Goal: Task Accomplishment & Management: Manage account settings

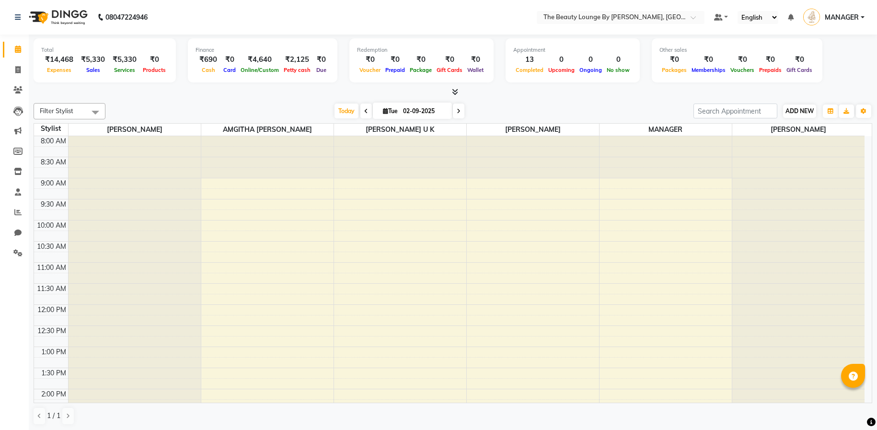
click at [804, 115] on button "ADD NEW Toggle Dropdown" at bounding box center [799, 110] width 33 height 13
click at [852, 164] on link "Add Attendance" at bounding box center [854, 166] width 76 height 12
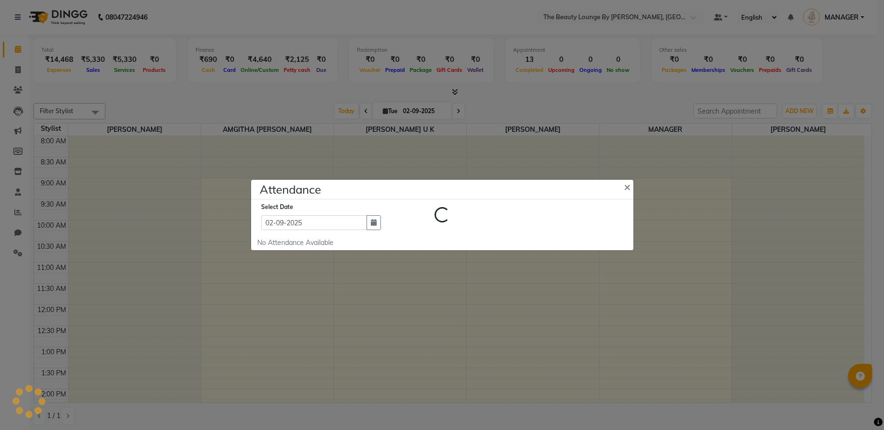
select select "W"
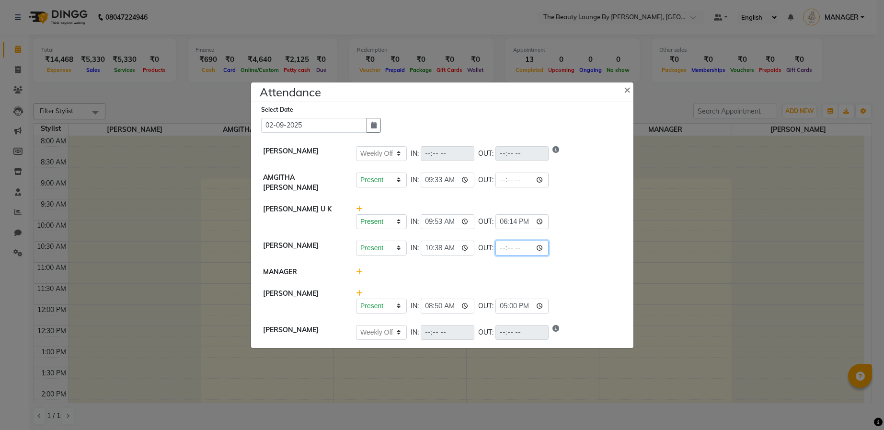
click at [495, 246] on input "time" at bounding box center [522, 248] width 54 height 15
click at [495, 243] on input "time" at bounding box center [522, 248] width 54 height 15
type input "20:00"
click at [537, 241] on div "Present Absent Late Half Day Weekly Off IN: 10:38 OUT: 20:00" at bounding box center [488, 248] width 265 height 15
select select "W"
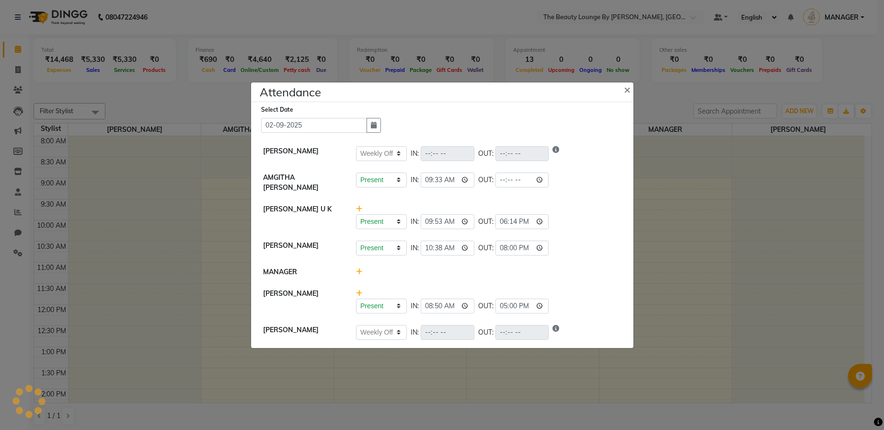
select select "W"
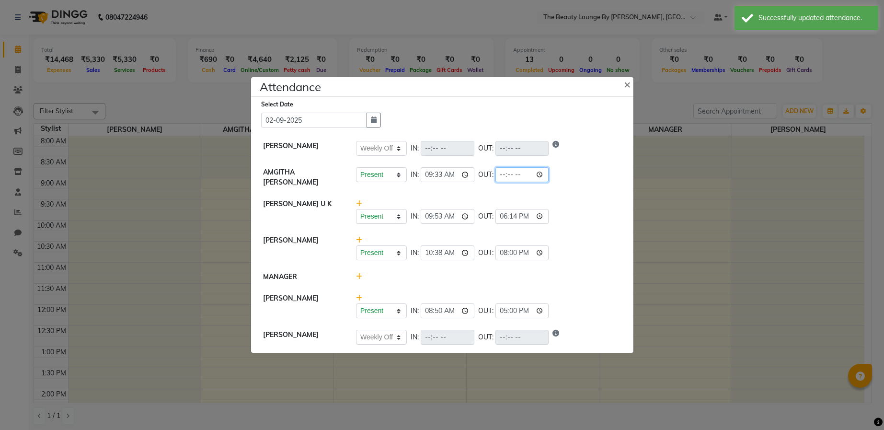
click at [495, 176] on input "time" at bounding box center [522, 174] width 54 height 15
click at [495, 178] on input "time" at bounding box center [522, 174] width 54 height 15
type input "19:24"
click at [600, 199] on div "Present Absent Late Half Day Weekly Off IN: 09:53 OUT: 18:14" at bounding box center [489, 211] width 280 height 25
select select "W"
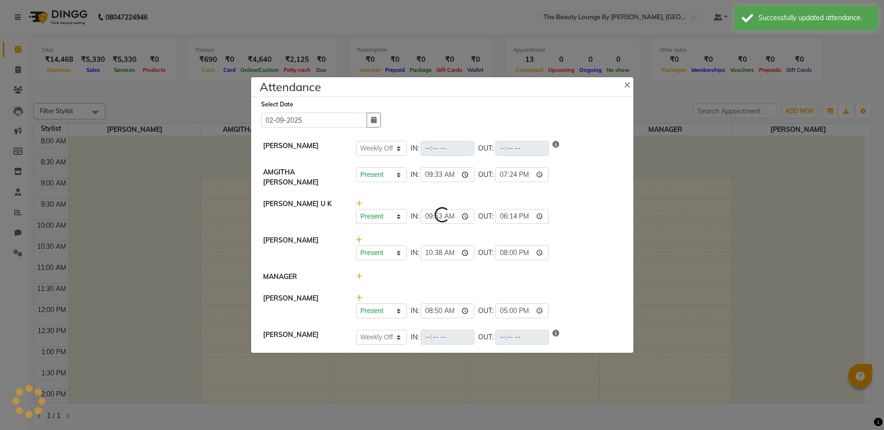
select select "W"
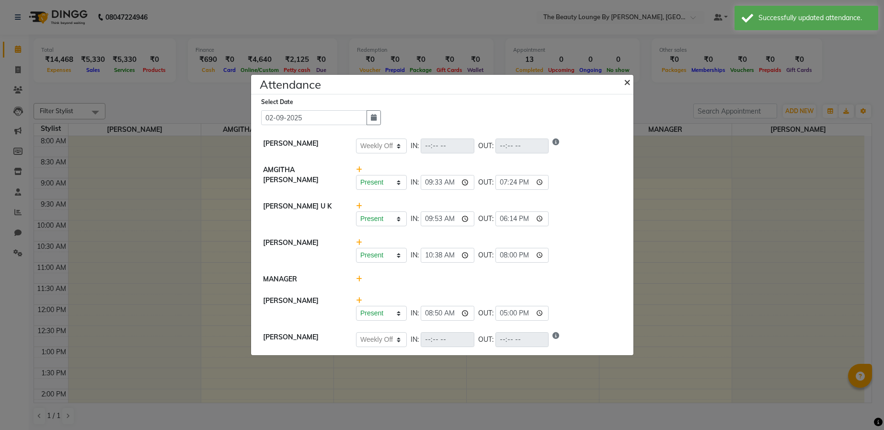
click at [629, 81] on span "×" at bounding box center [627, 81] width 7 height 14
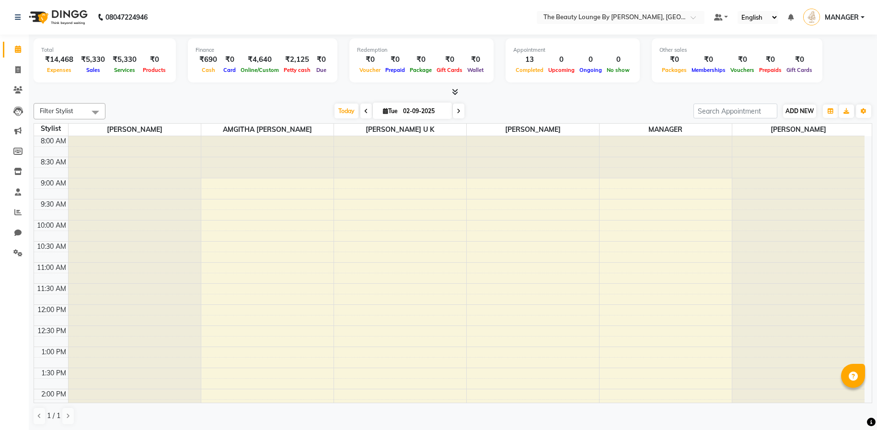
click at [810, 111] on span "ADD NEW" at bounding box center [799, 110] width 28 height 7
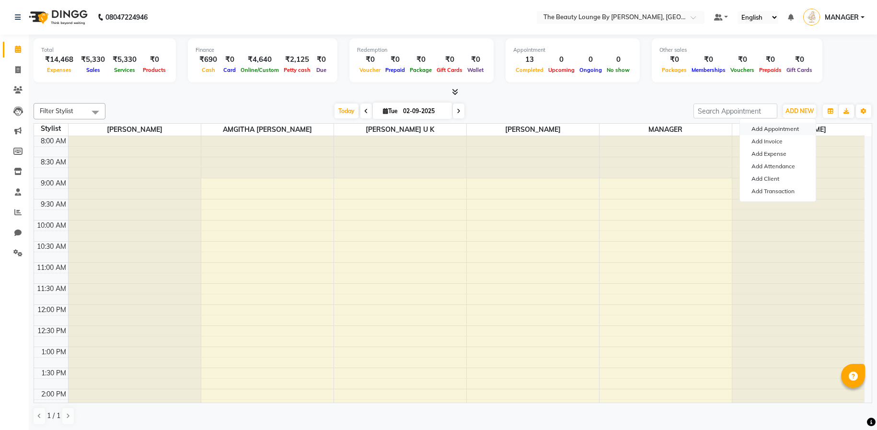
click at [798, 127] on button "Add Appointment" at bounding box center [778, 129] width 76 height 12
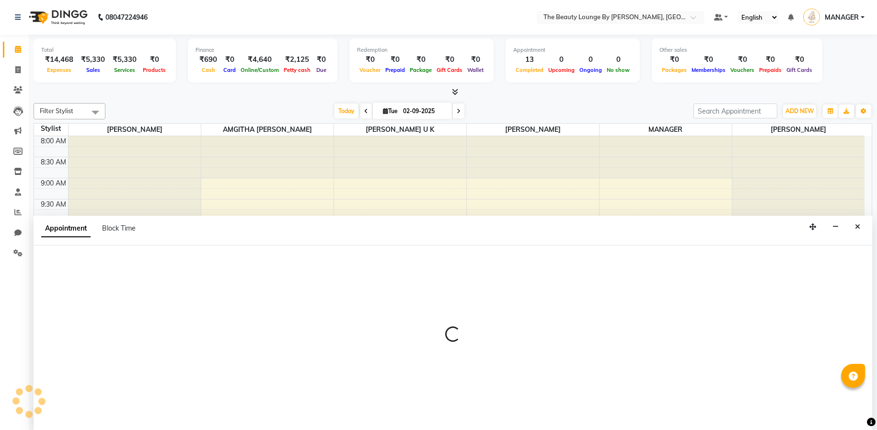
select select "tentative"
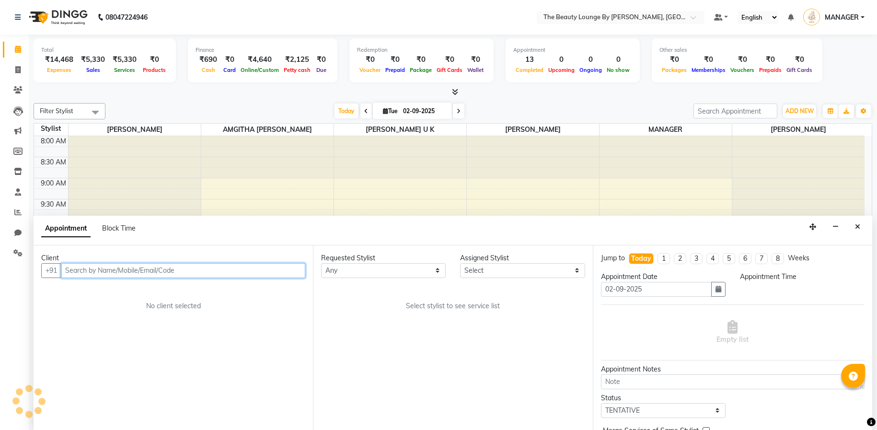
scroll to position [0, 0]
select select "540"
click at [262, 267] on input "text" at bounding box center [183, 270] width 244 height 15
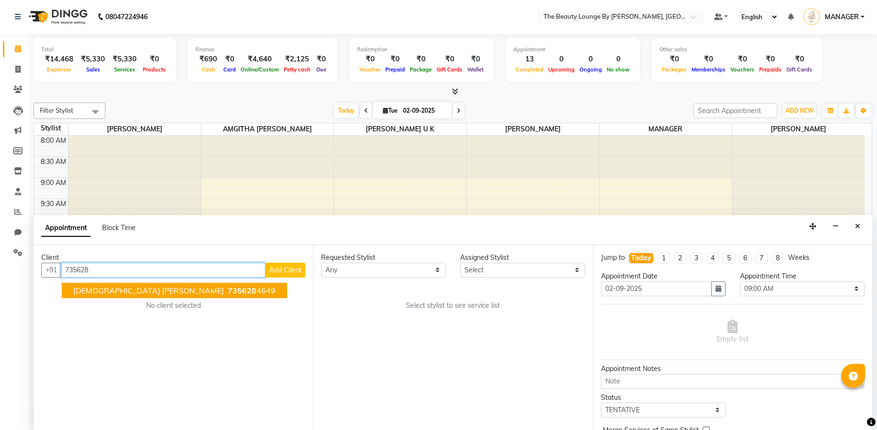
click at [166, 288] on span "[DEMOGRAPHIC_DATA] [PERSON_NAME]" at bounding box center [148, 291] width 150 height 10
type input "7356284649"
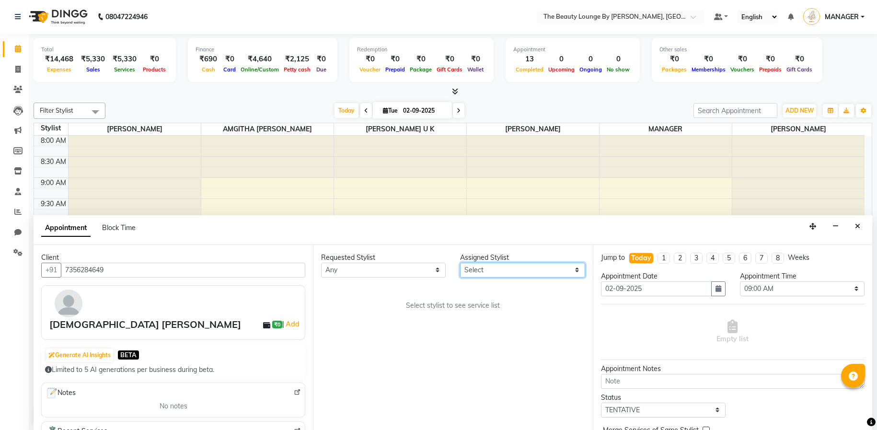
select select "85821"
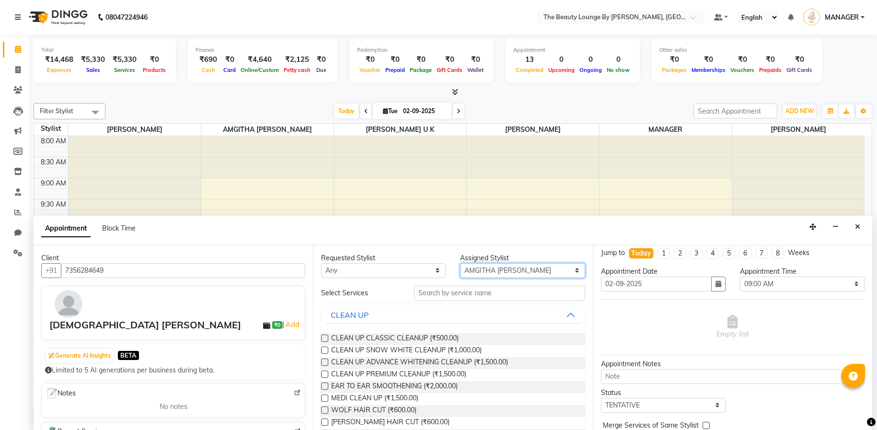
scroll to position [11, 0]
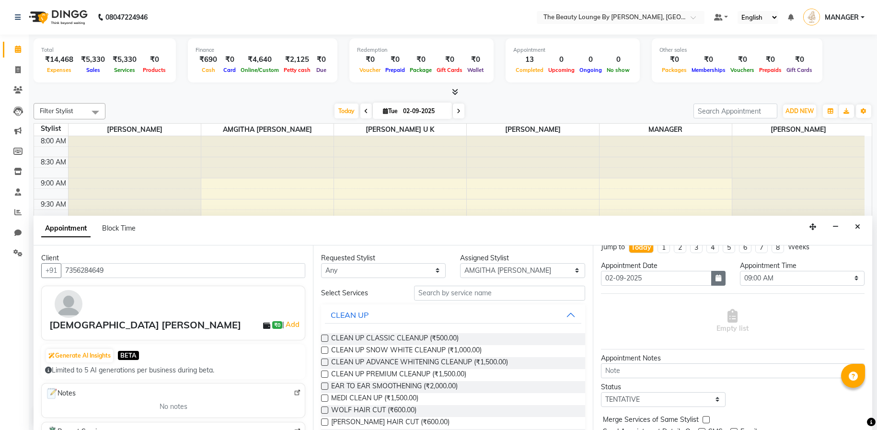
click at [717, 276] on icon "button" at bounding box center [718, 278] width 6 height 7
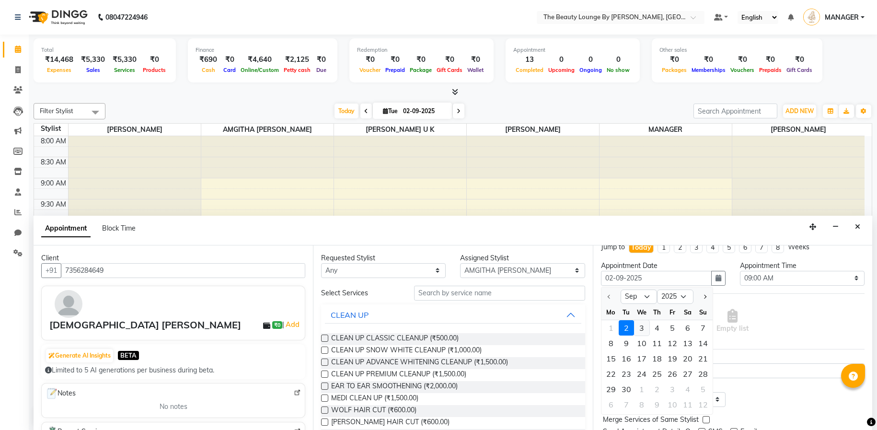
click at [642, 326] on div "3" at bounding box center [641, 327] width 15 height 15
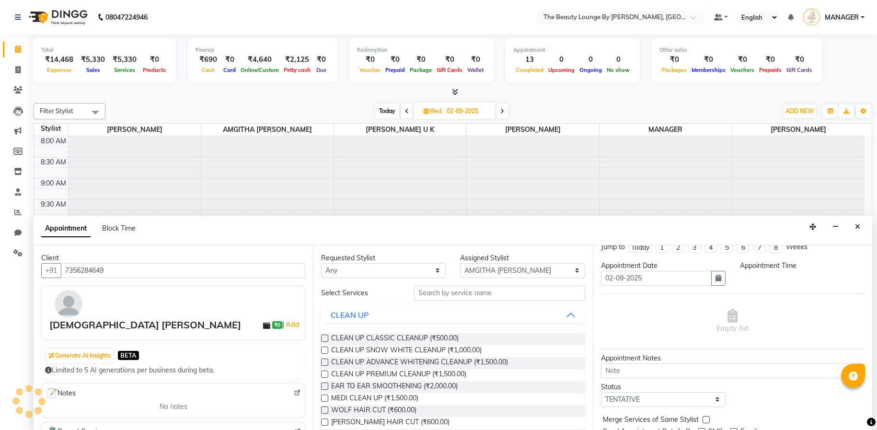
type input "[DATE]"
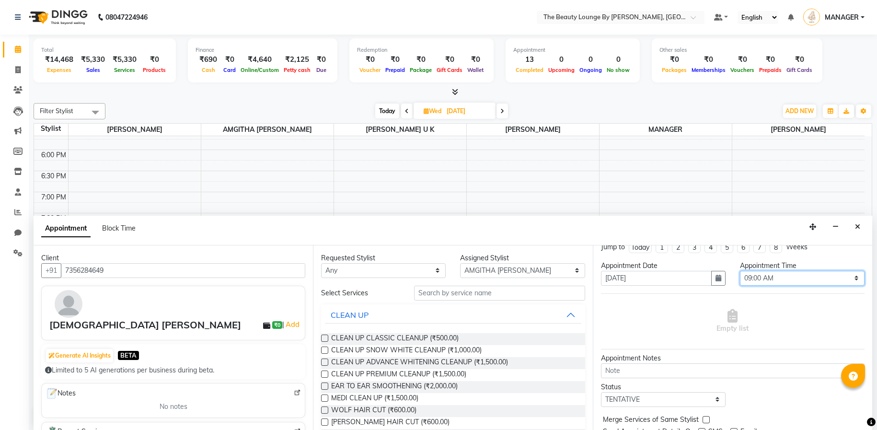
select select "630"
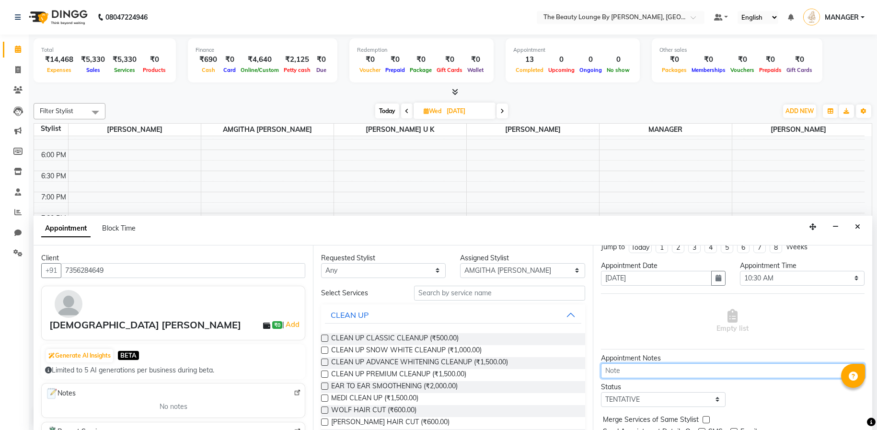
click at [656, 367] on textarea at bounding box center [733, 370] width 264 height 15
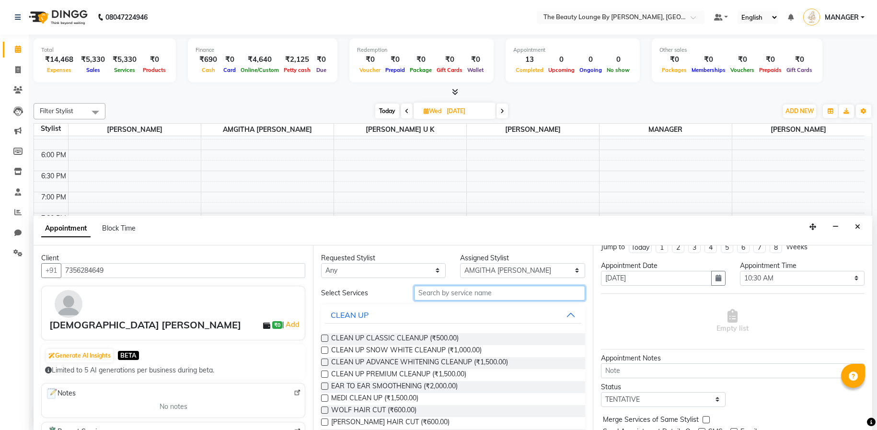
click at [516, 296] on input "text" at bounding box center [499, 293] width 171 height 15
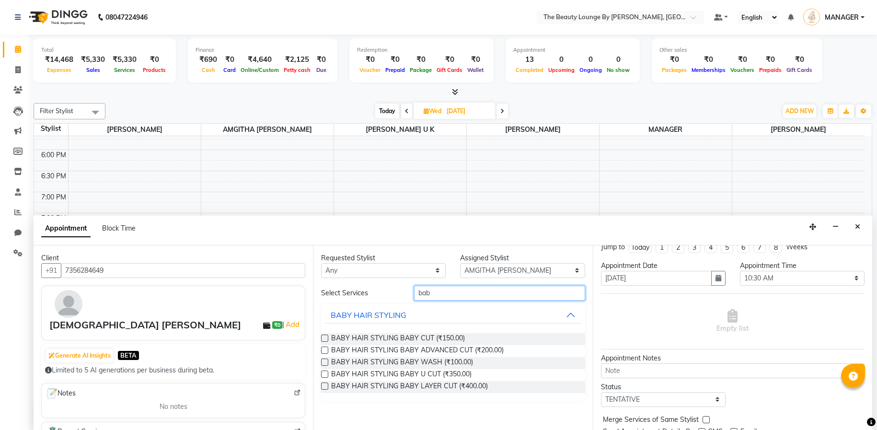
type input "bab"
click at [557, 348] on div "BABY HAIR STYLING BABY ADVANCED CUT (₹200.00)" at bounding box center [453, 351] width 264 height 12
click at [323, 349] on label at bounding box center [324, 349] width 7 height 7
click at [323, 349] on input "checkbox" at bounding box center [324, 351] width 6 height 6
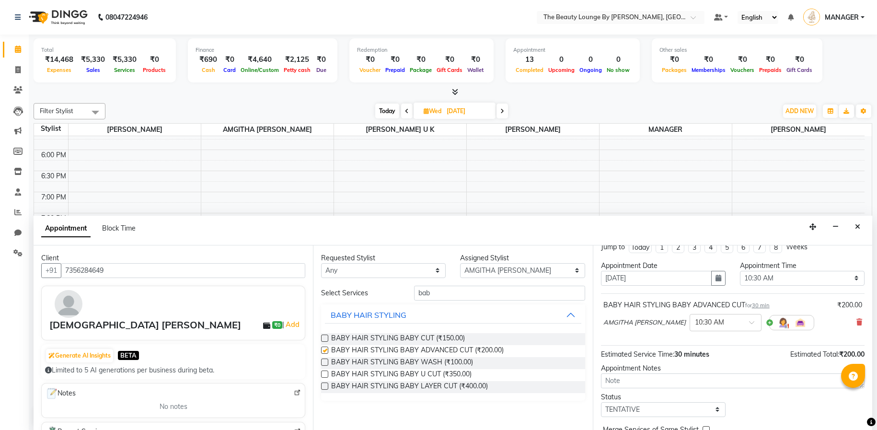
checkbox input "false"
select select "confirm booking"
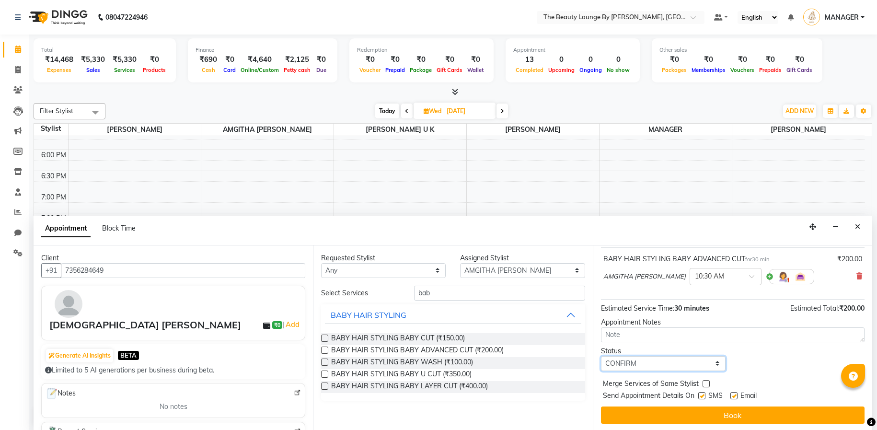
scroll to position [0, 0]
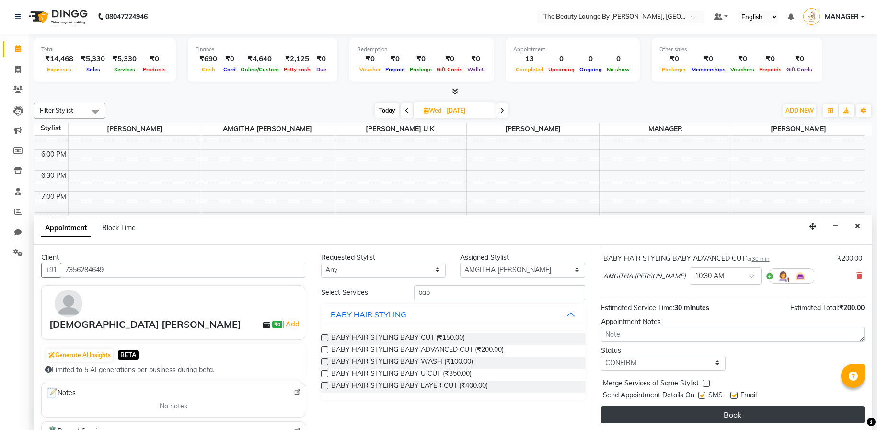
click at [731, 411] on button "Book" at bounding box center [733, 414] width 264 height 17
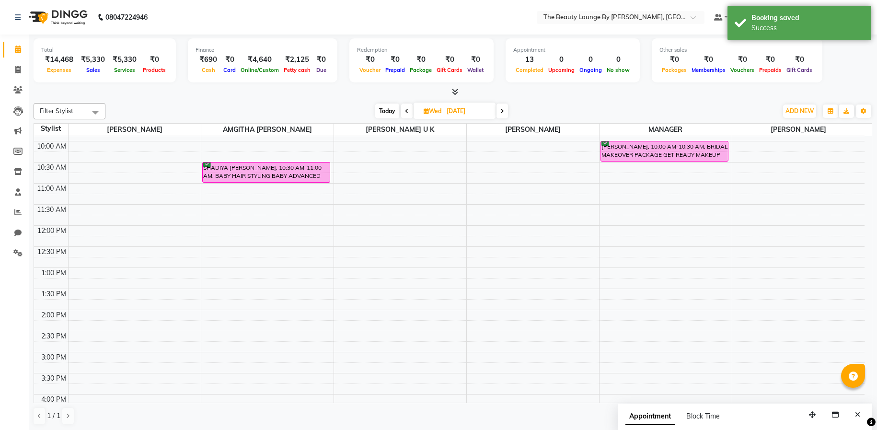
scroll to position [47, 0]
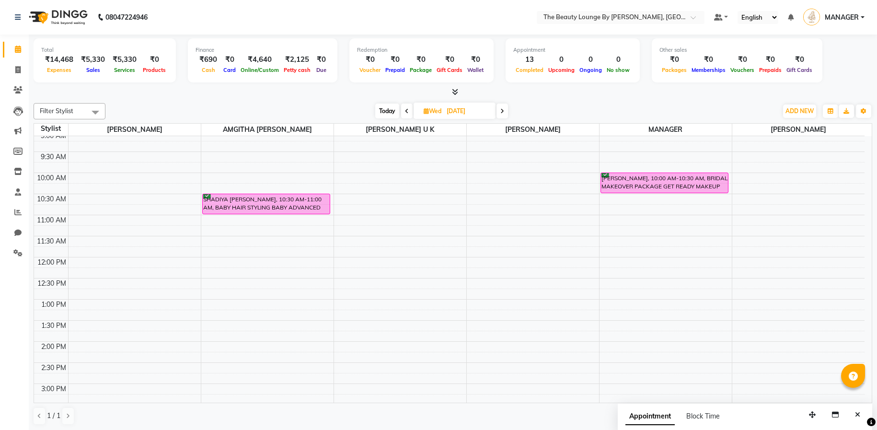
click at [407, 110] on icon at bounding box center [407, 111] width 4 height 6
type input "02-09-2025"
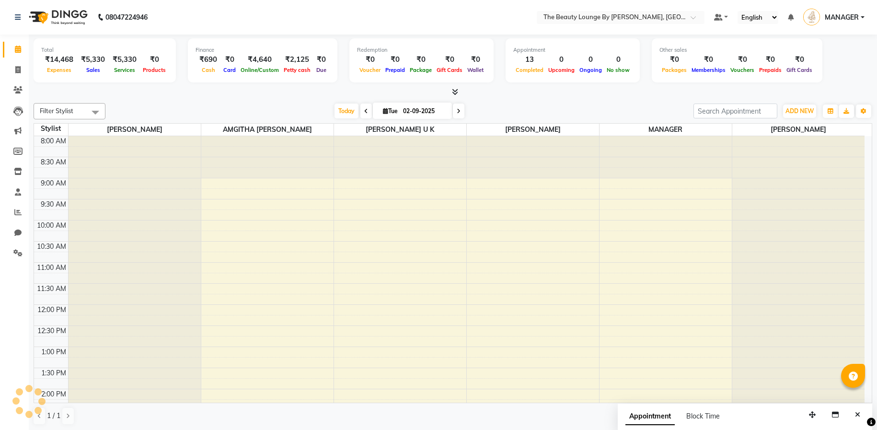
scroll to position [408, 0]
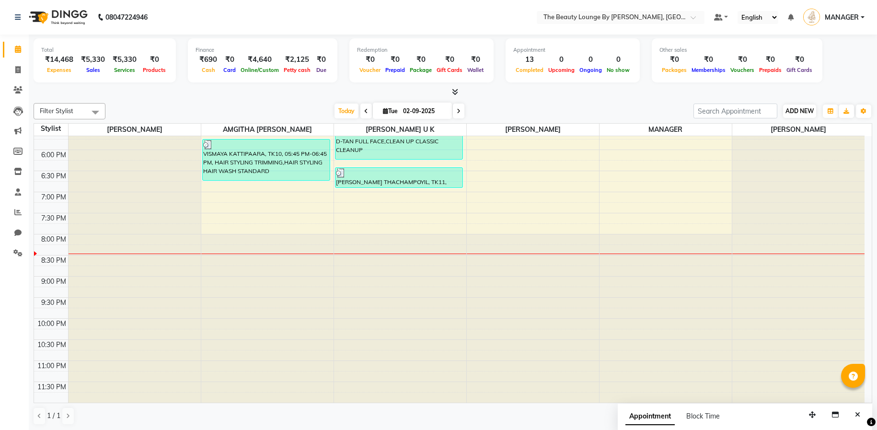
click at [800, 110] on span "ADD NEW" at bounding box center [799, 110] width 28 height 7
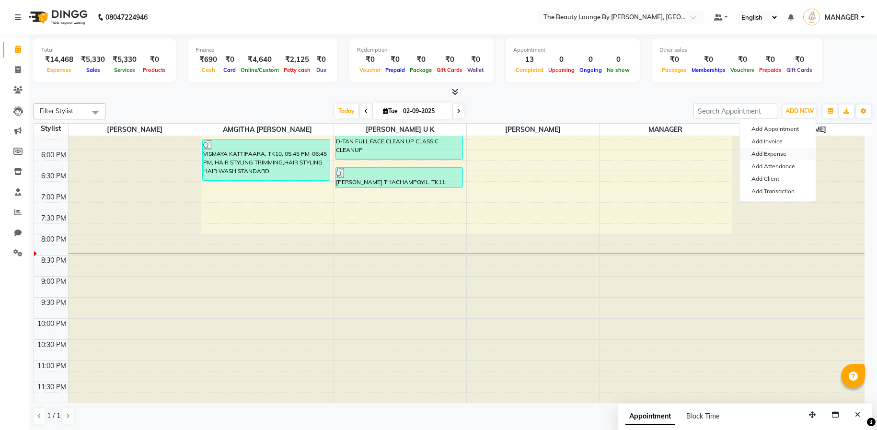
click at [793, 156] on link "Add Expense" at bounding box center [778, 154] width 76 height 12
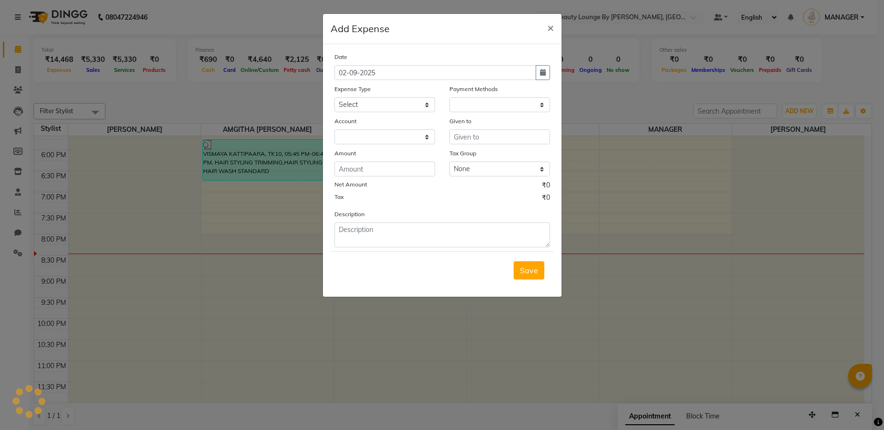
select select "1"
select select "7788"
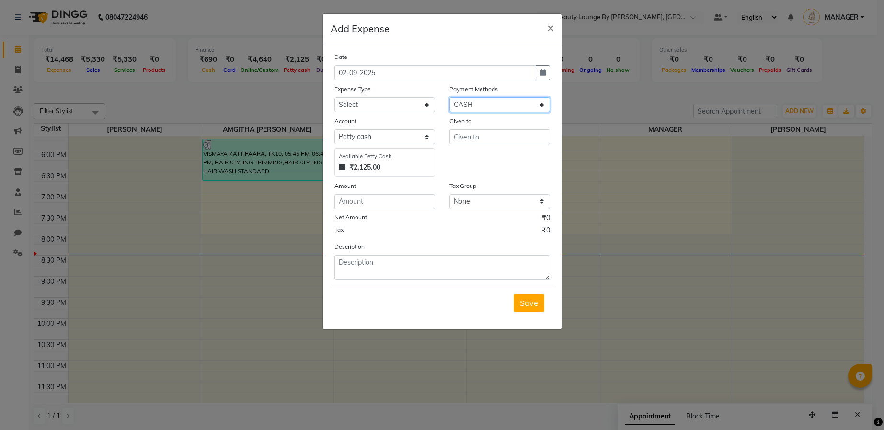
select select "17"
select select "7789"
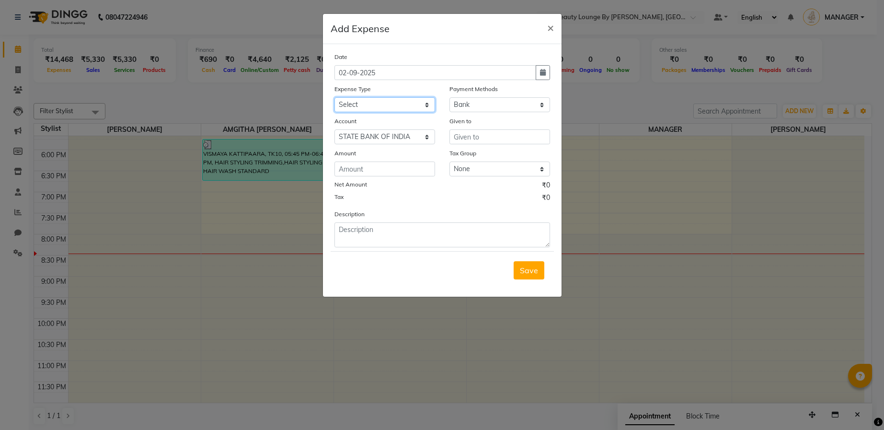
select select "23677"
click at [365, 170] on input "number" at bounding box center [384, 168] width 101 height 15
type input "15000"
click at [472, 138] on input "text" at bounding box center [499, 136] width 101 height 15
type input "d"
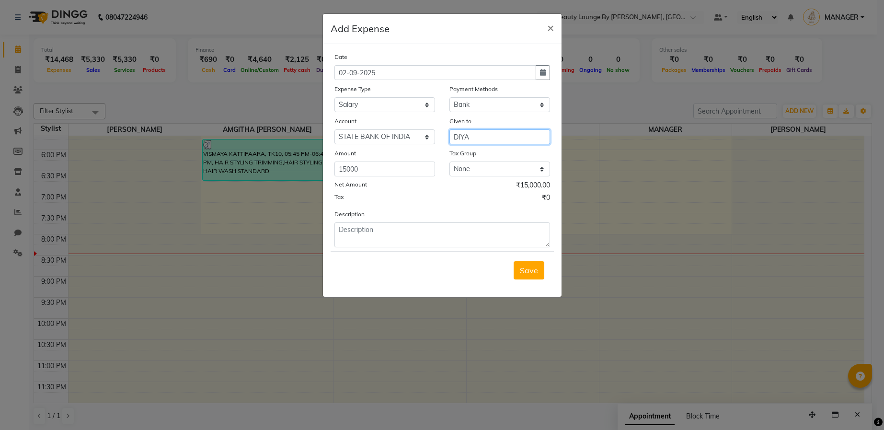
type input "DIYA"
click at [469, 243] on textarea at bounding box center [442, 234] width 216 height 25
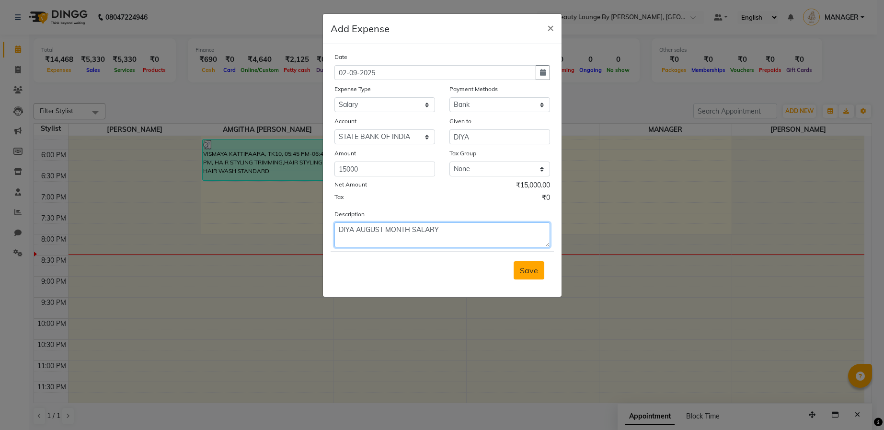
type textarea "DIYA AUGUST MONTH SALARY"
click at [540, 272] on button "Save" at bounding box center [529, 270] width 31 height 18
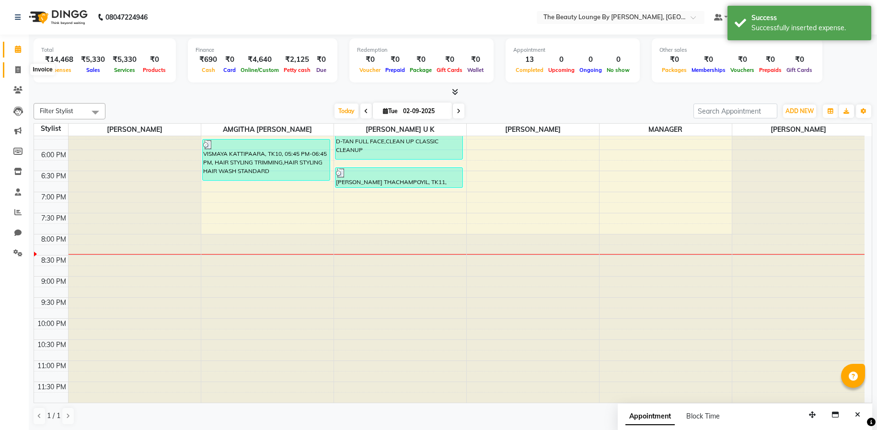
click at [16, 70] on icon at bounding box center [17, 69] width 5 height 7
select select "8577"
select select "service"
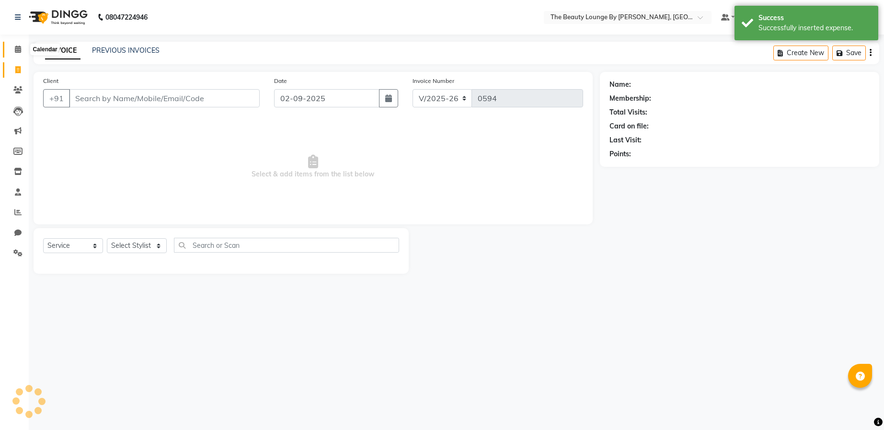
click at [15, 50] on icon at bounding box center [18, 49] width 6 height 7
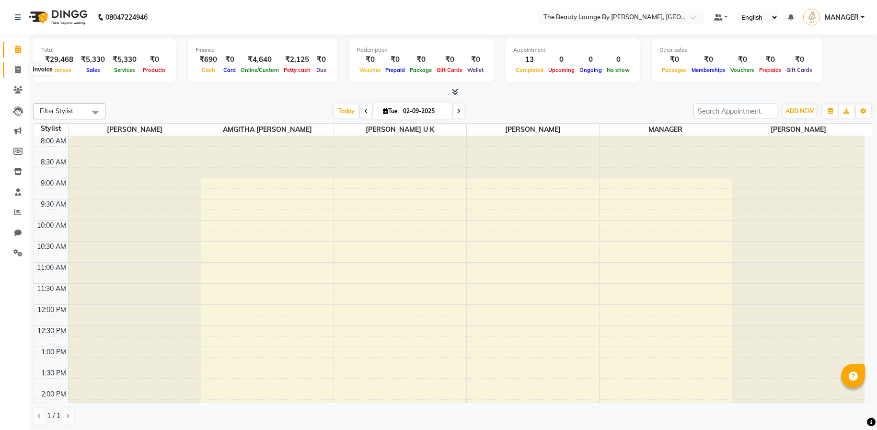
click at [16, 71] on icon at bounding box center [17, 69] width 5 height 7
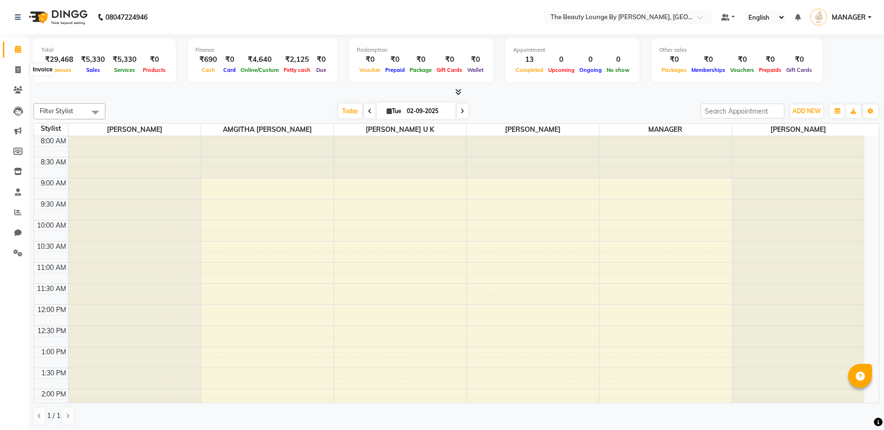
select select "service"
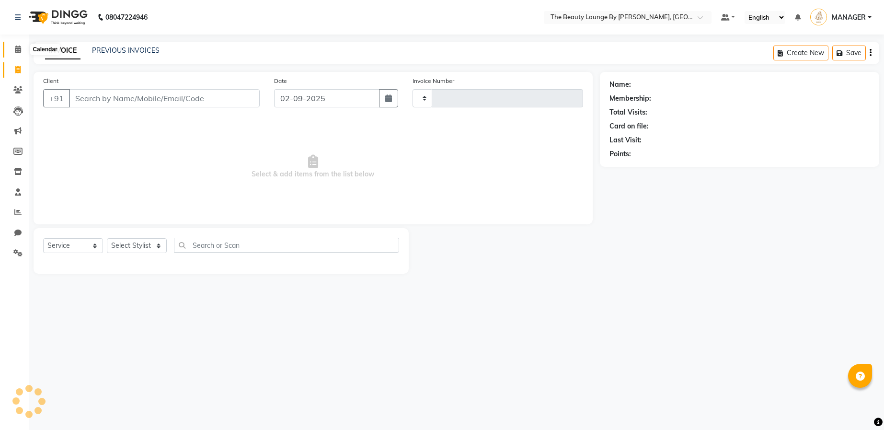
click at [19, 46] on icon at bounding box center [18, 49] width 6 height 7
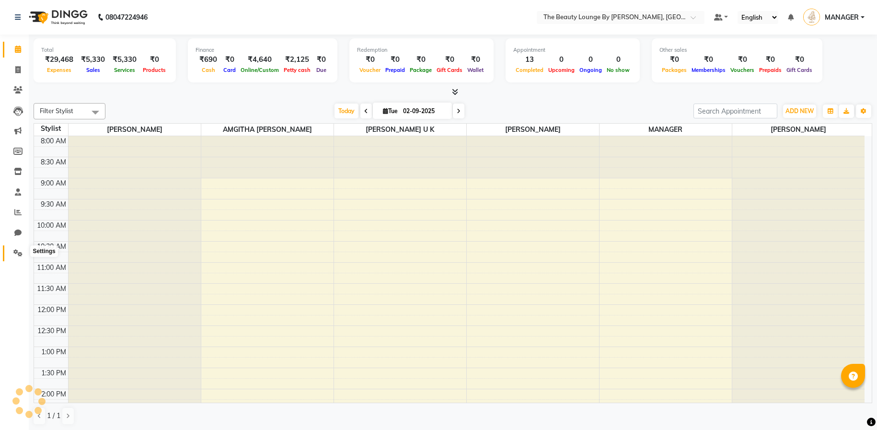
click at [21, 253] on icon at bounding box center [17, 252] width 9 height 7
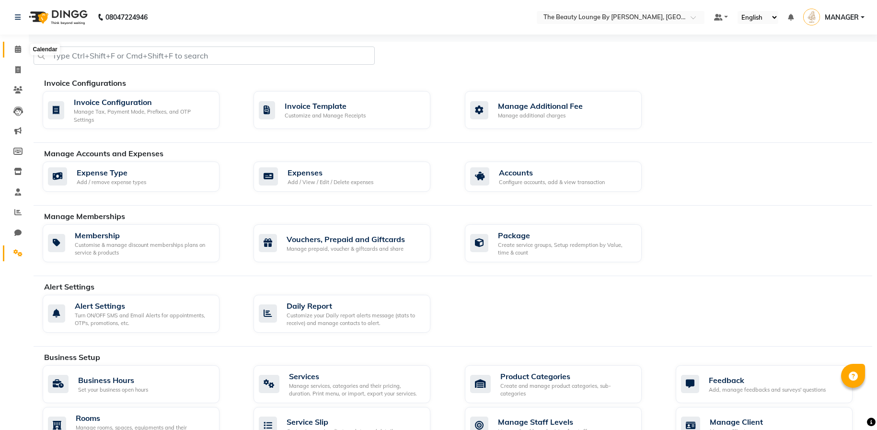
click at [17, 46] on icon at bounding box center [18, 49] width 6 height 7
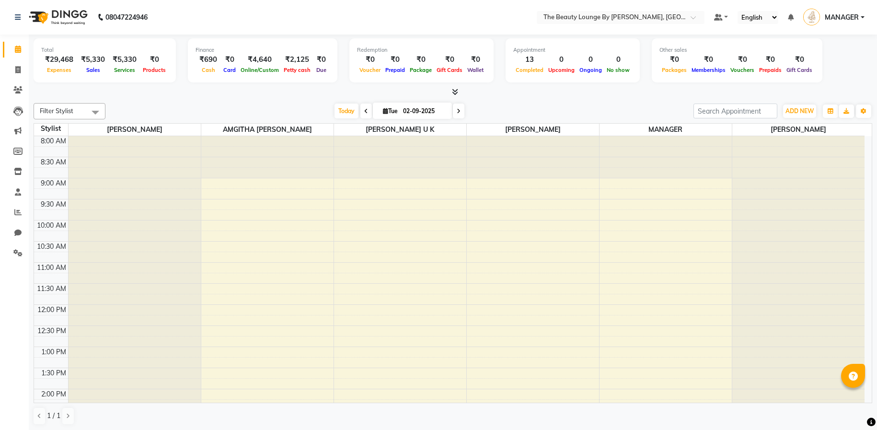
click at [850, 11] on link "MANAGER" at bounding box center [833, 18] width 61 height 16
click at [820, 66] on link "Sign out" at bounding box center [815, 68] width 88 height 15
